Goal: Find specific page/section: Find specific page/section

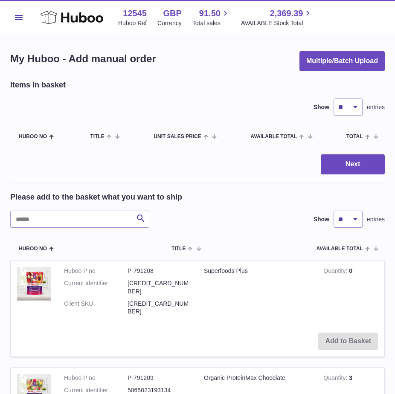
click at [20, 19] on span "Menu" at bounding box center [19, 17] width 8 height 5
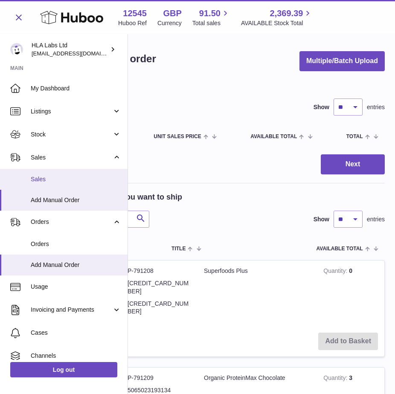
click at [36, 177] on span "Sales" at bounding box center [76, 179] width 91 height 8
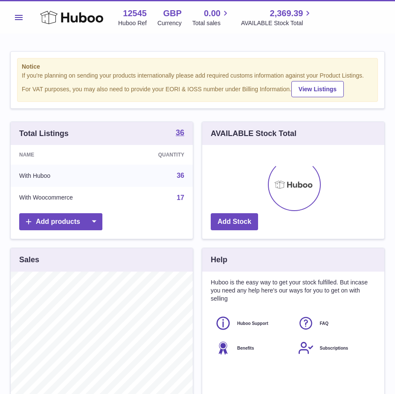
scroll to position [133, 182]
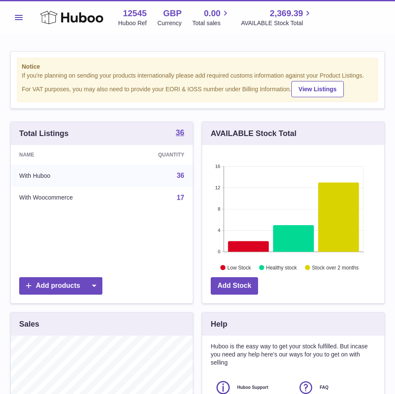
click at [18, 17] on span "Menu" at bounding box center [19, 17] width 8 height 5
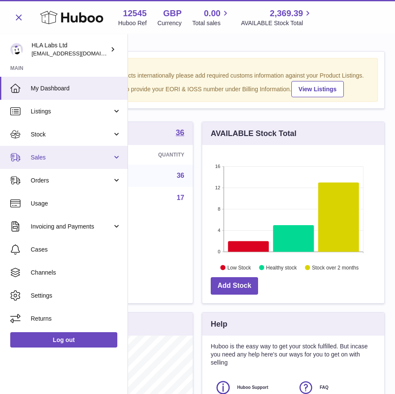
click at [49, 161] on span "Sales" at bounding box center [72, 158] width 82 height 8
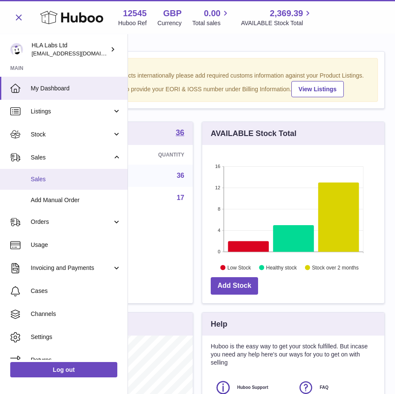
click at [38, 174] on link "Sales" at bounding box center [64, 179] width 128 height 21
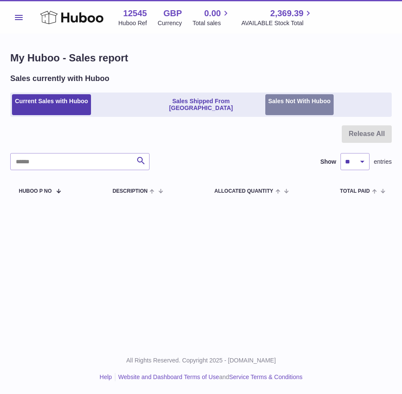
click at [287, 97] on link "Sales Not With Huboo" at bounding box center [299, 104] width 68 height 21
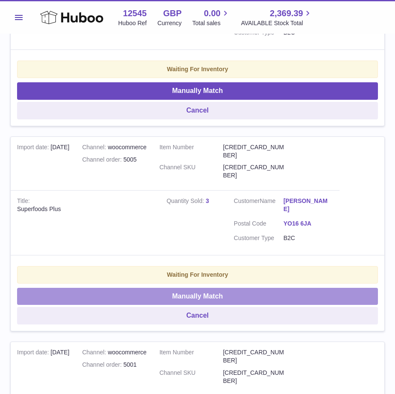
scroll to position [128, 0]
